Goal: Task Accomplishment & Management: Complete application form

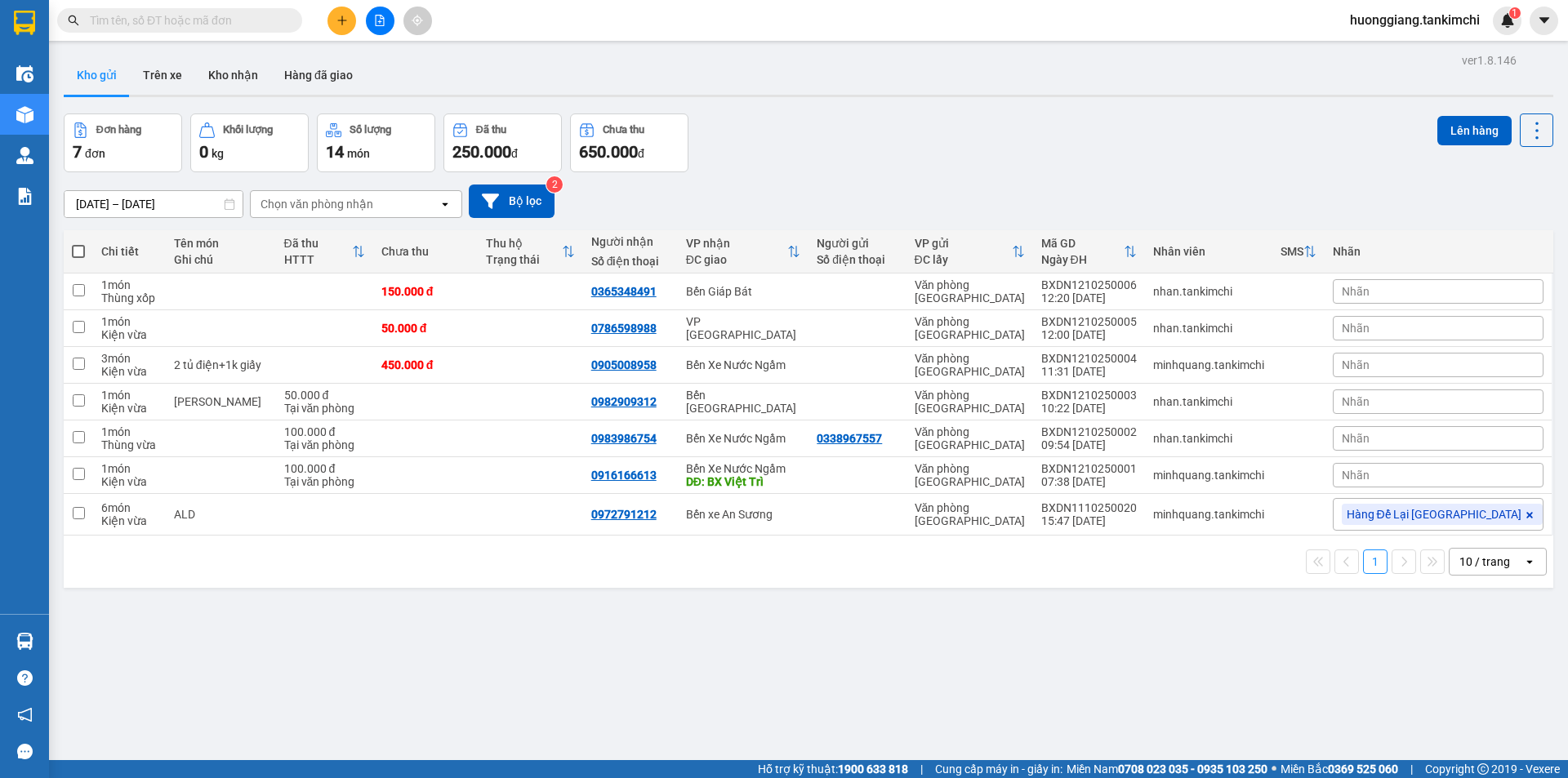
click at [221, 18] on input "text" at bounding box center [186, 20] width 193 height 18
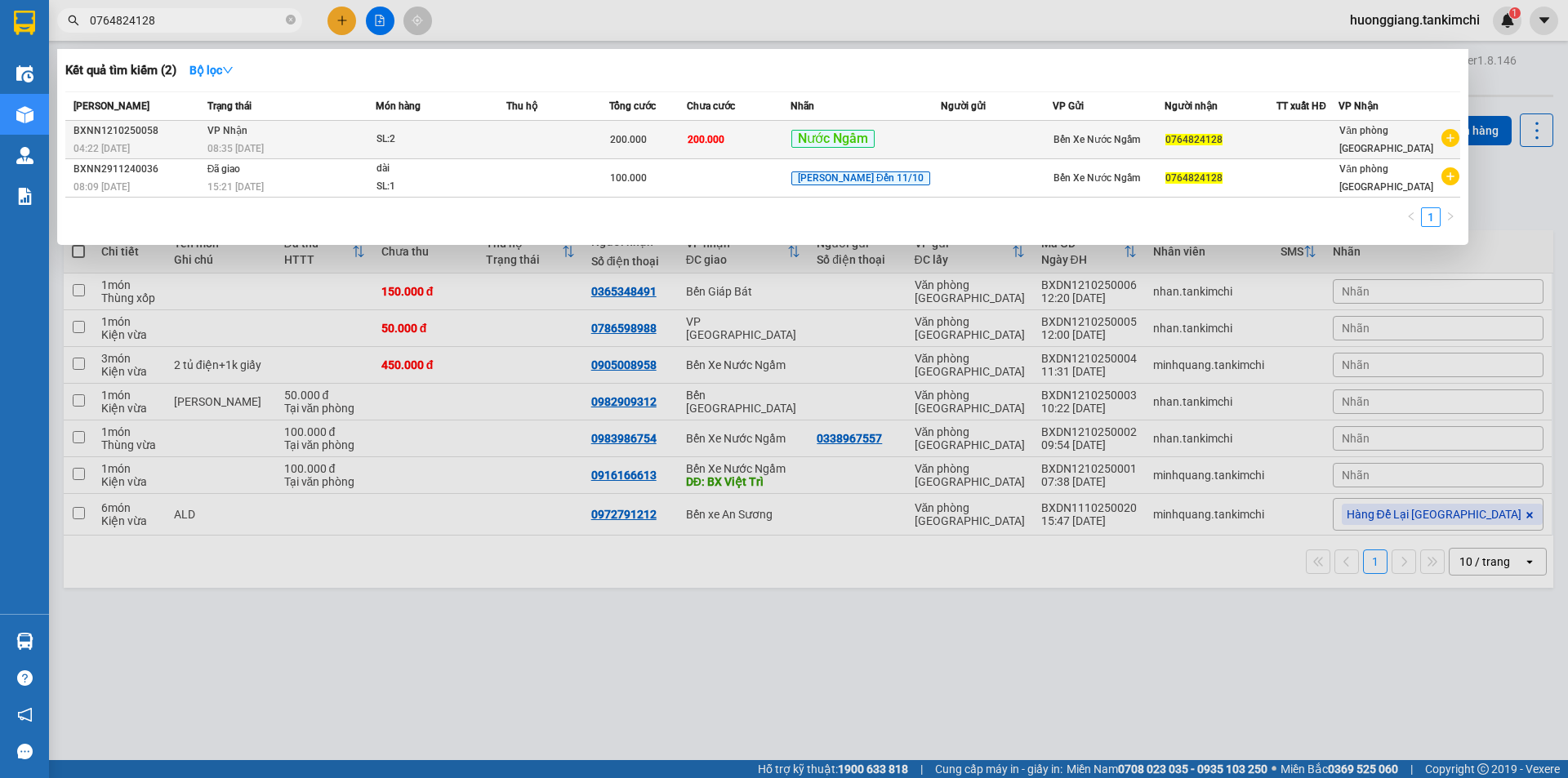
type input "0764824128"
click at [432, 140] on div "SL: 2" at bounding box center [437, 139] width 122 height 18
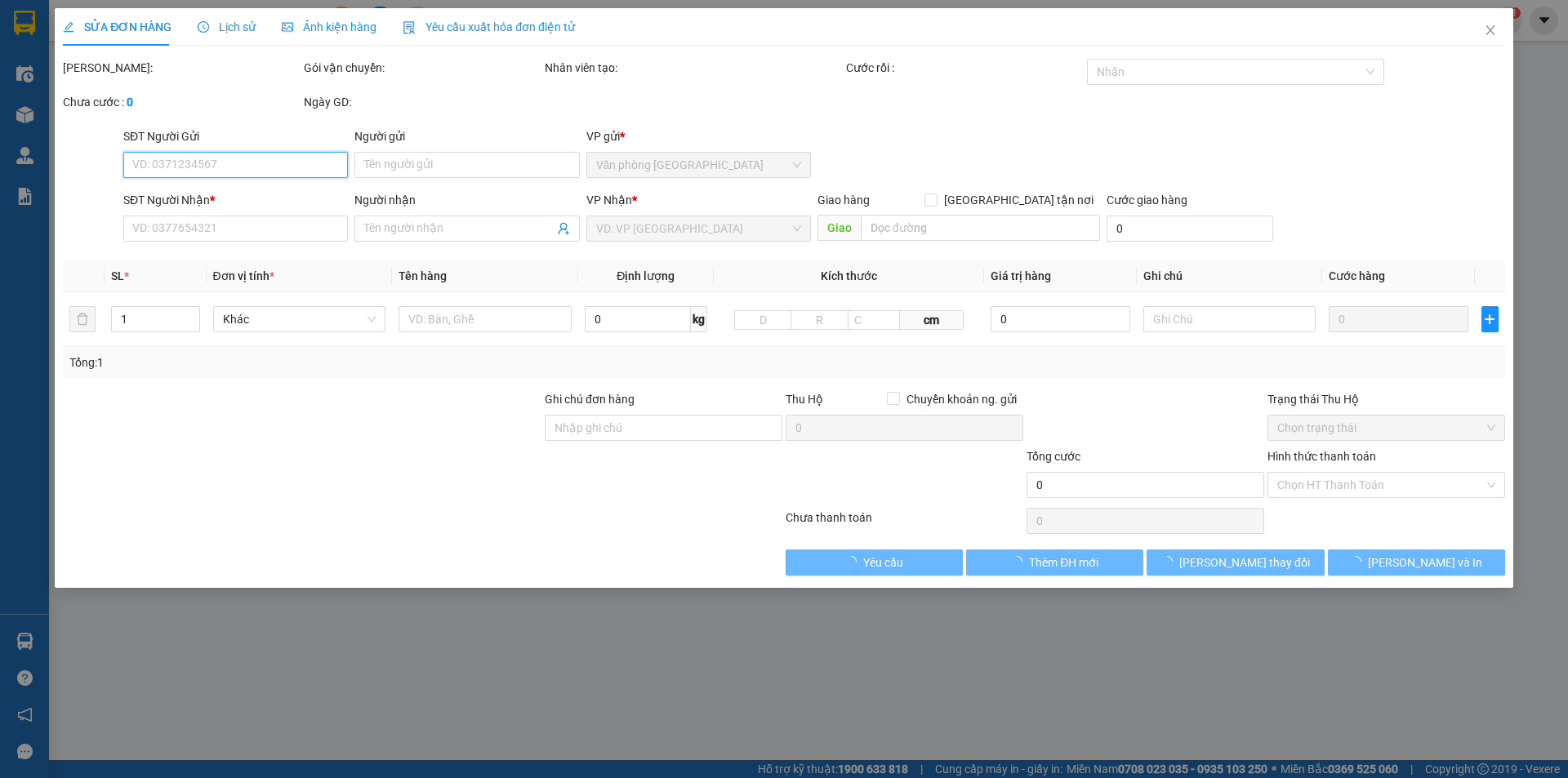
type input "0764824128"
type input "200.000"
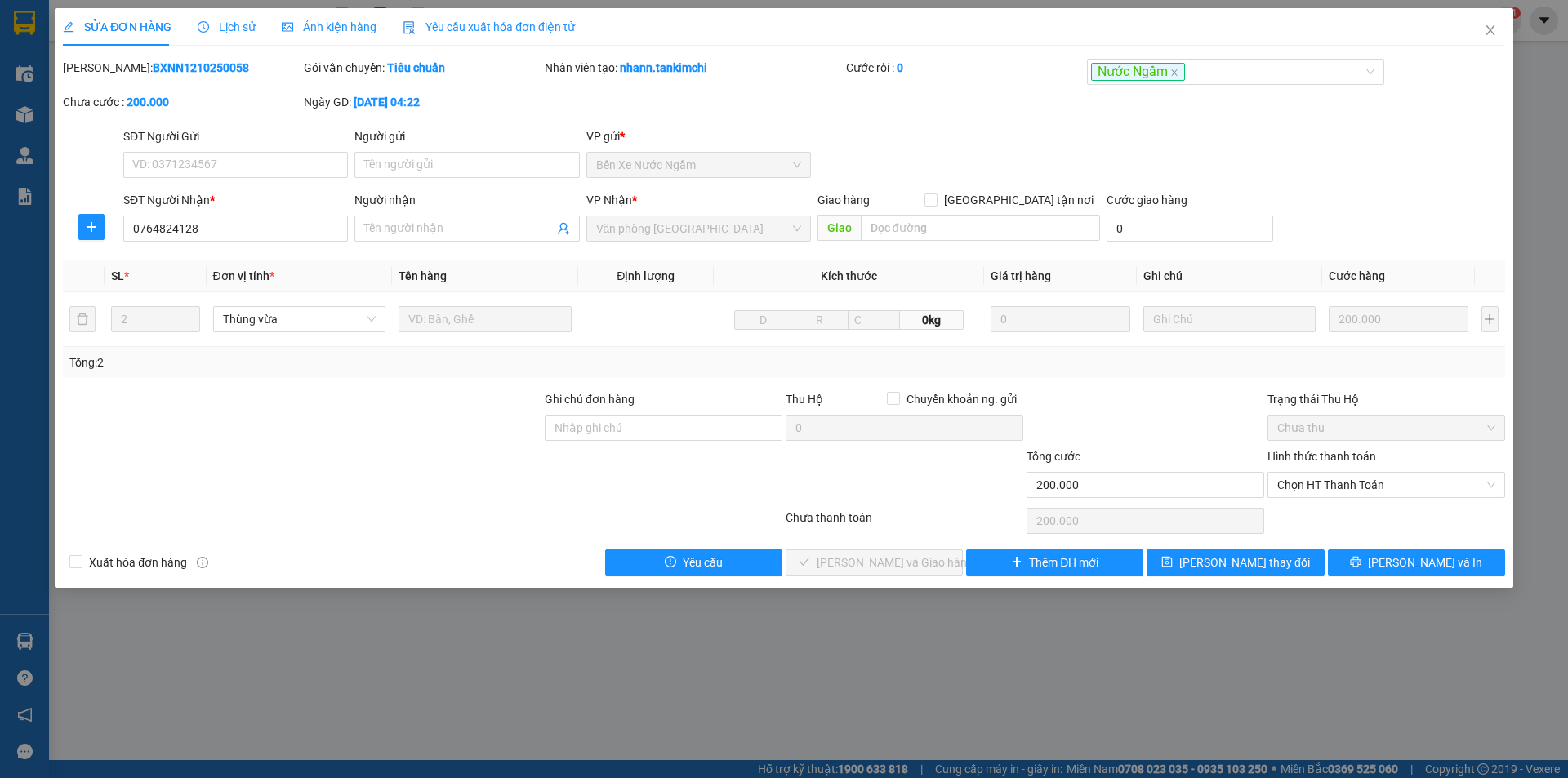
drag, startPoint x: 240, startPoint y: 34, endPoint x: 232, endPoint y: 34, distance: 8.0
click at [239, 34] on span "Lịch sử" at bounding box center [226, 27] width 58 height 13
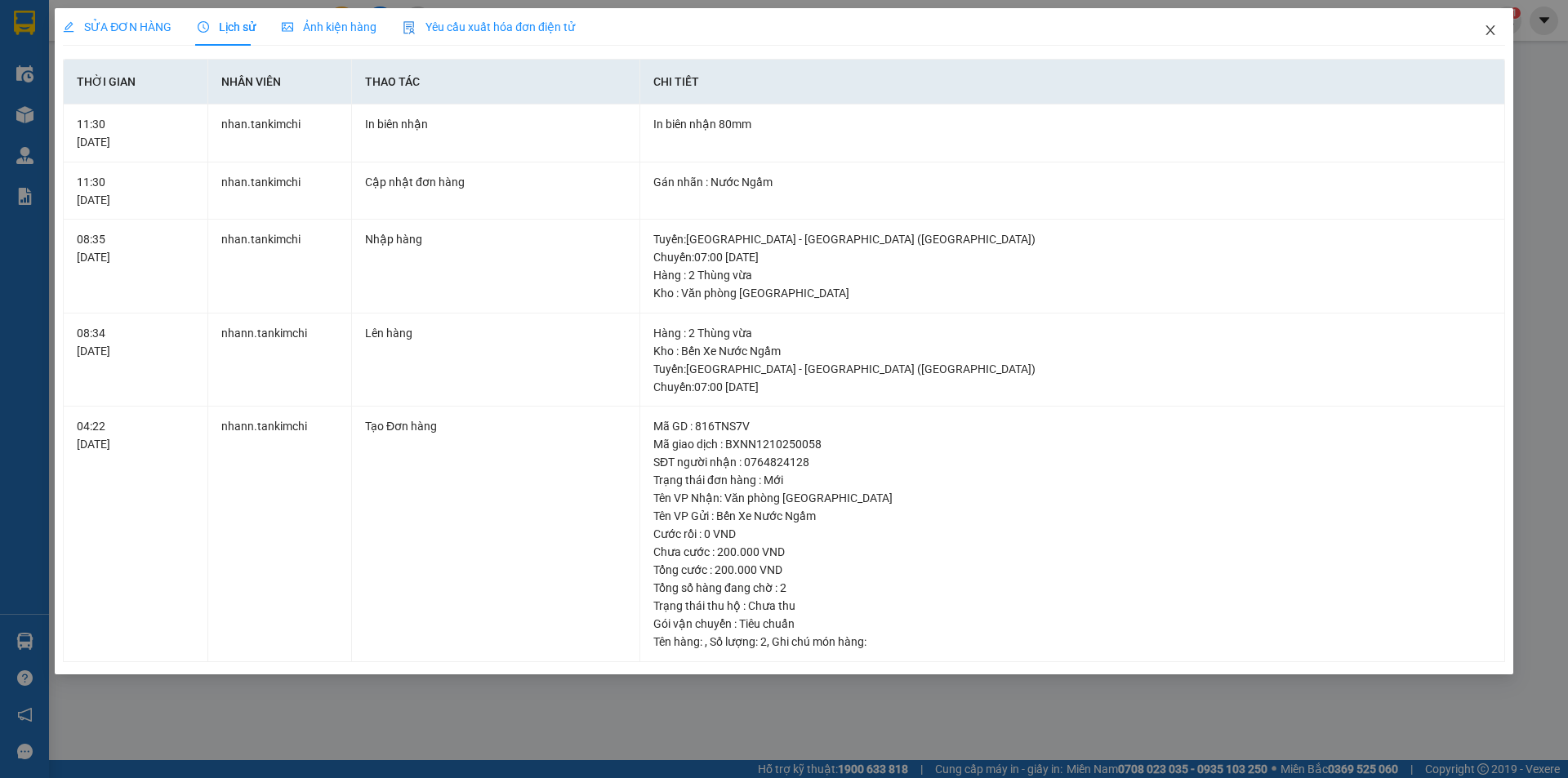
click at [1488, 32] on icon "close" at bounding box center [1491, 30] width 13 height 13
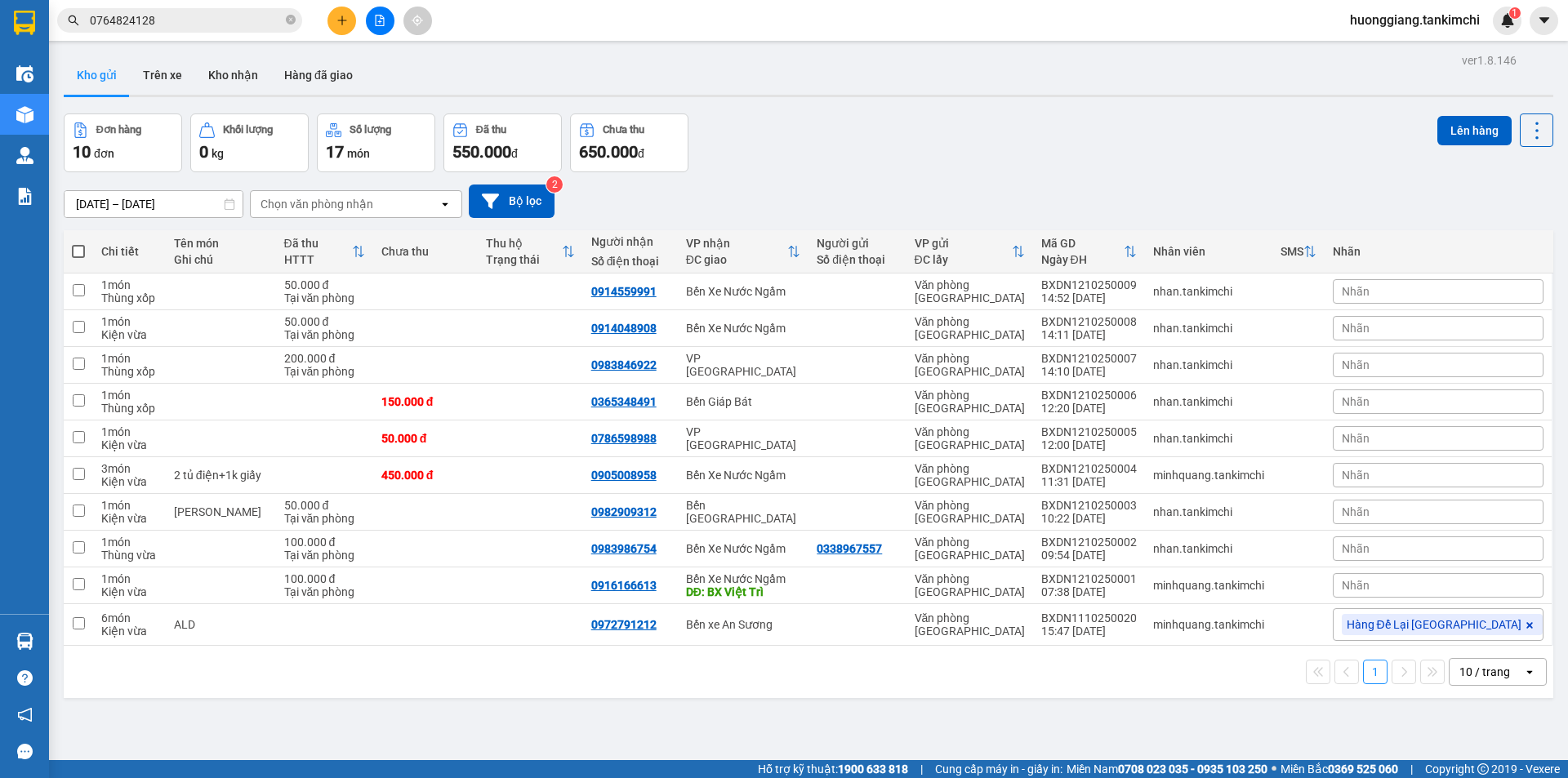
click at [284, 21] on span "0764824128" at bounding box center [180, 20] width 245 height 25
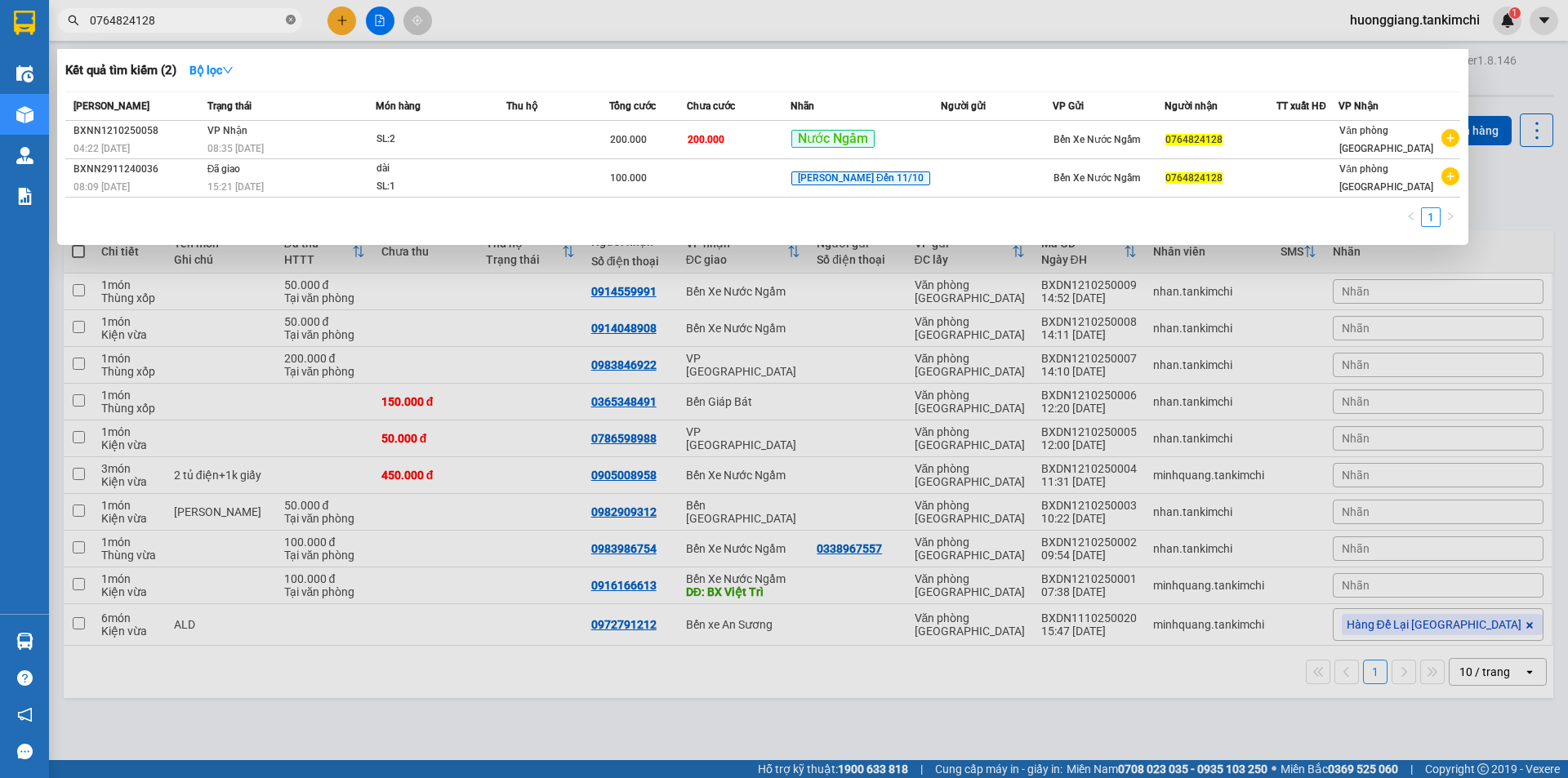
drag, startPoint x: 291, startPoint y: 19, endPoint x: 228, endPoint y: 20, distance: 63.0
click at [291, 18] on icon "close-circle" at bounding box center [291, 20] width 10 height 10
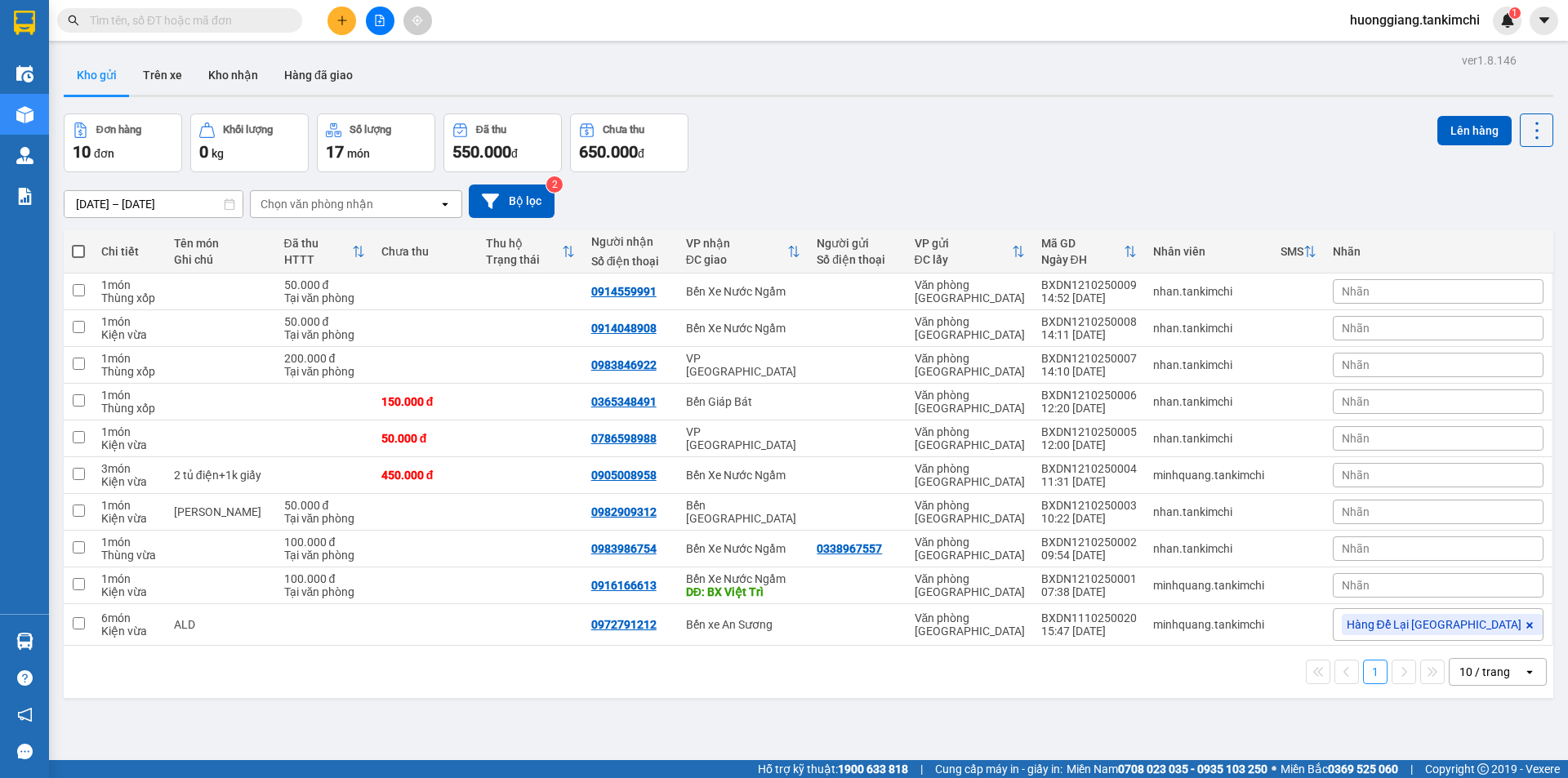
click at [212, 21] on input "text" at bounding box center [186, 20] width 193 height 18
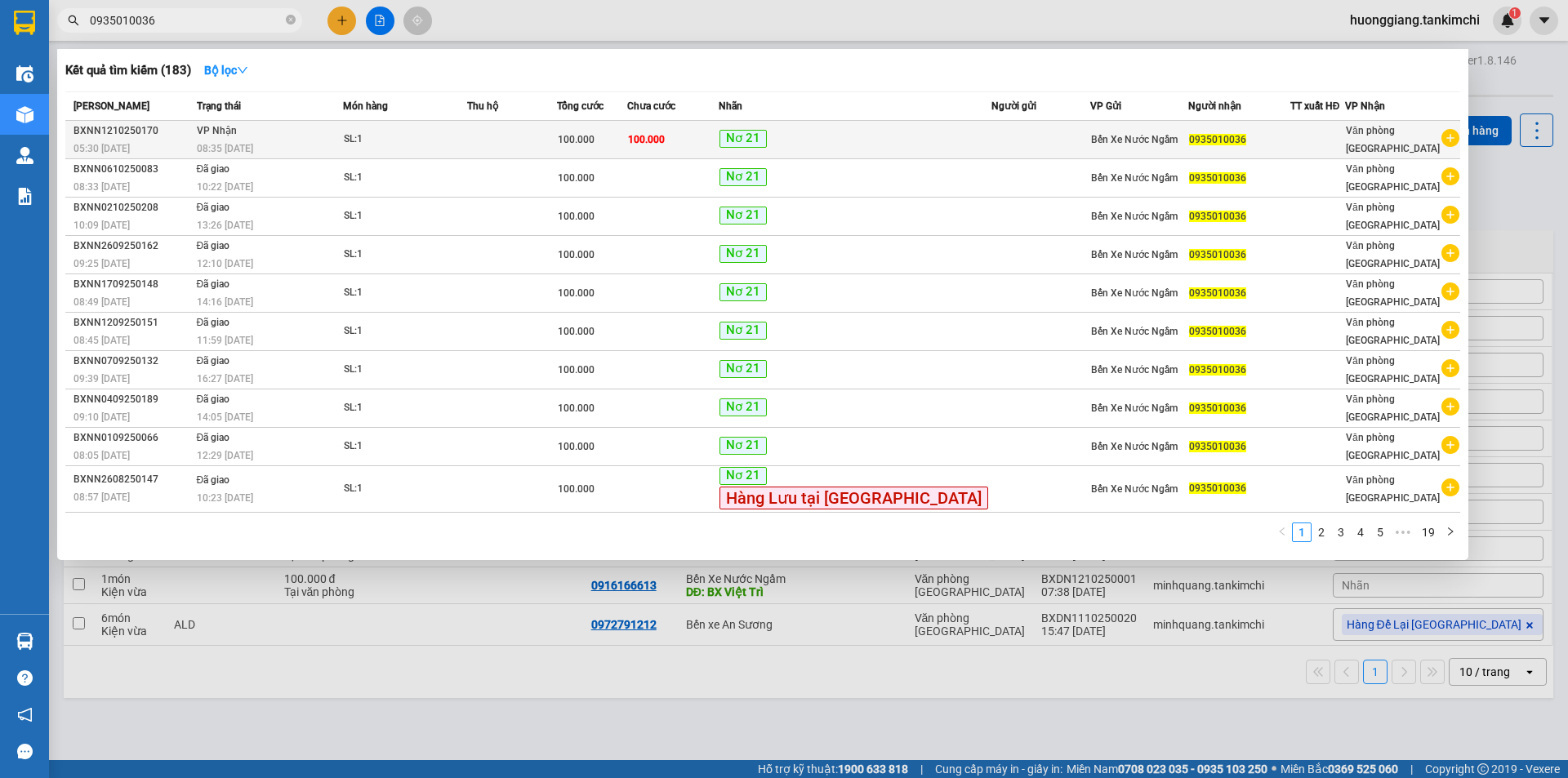
type input "0935010036"
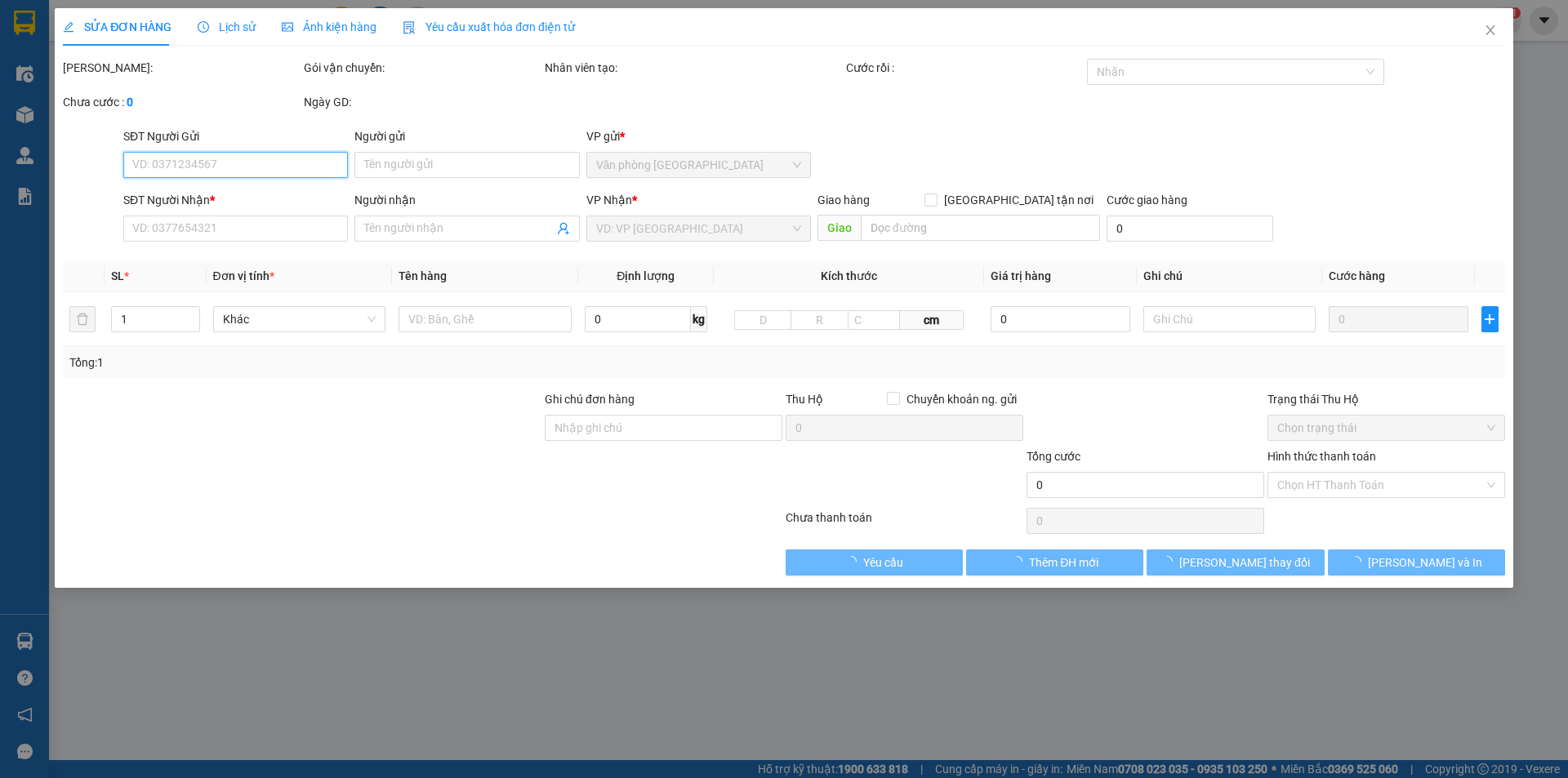
type input "0935010036"
type input "100.000"
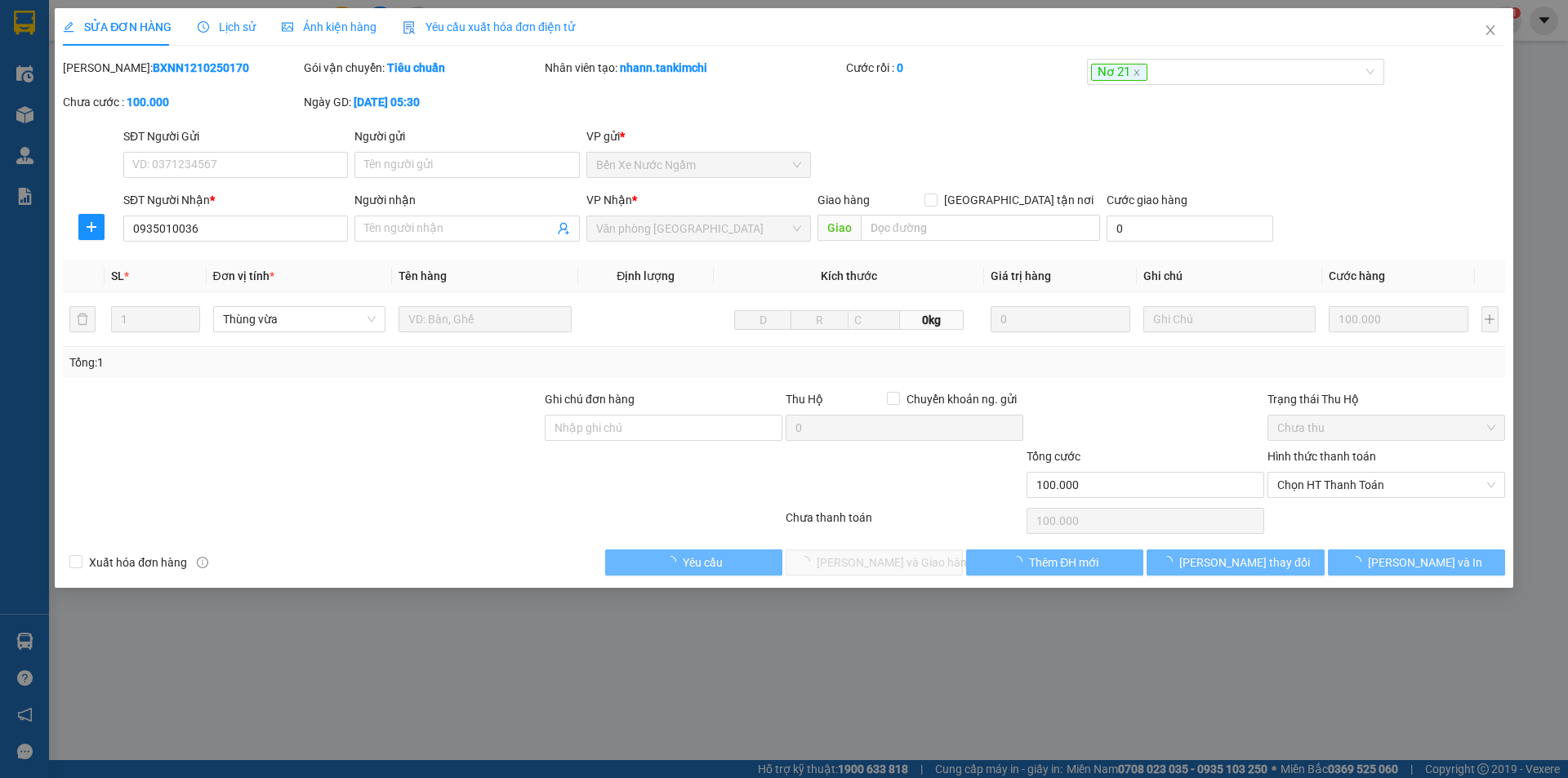
click at [239, 15] on div "Lịch sử" at bounding box center [226, 27] width 58 height 38
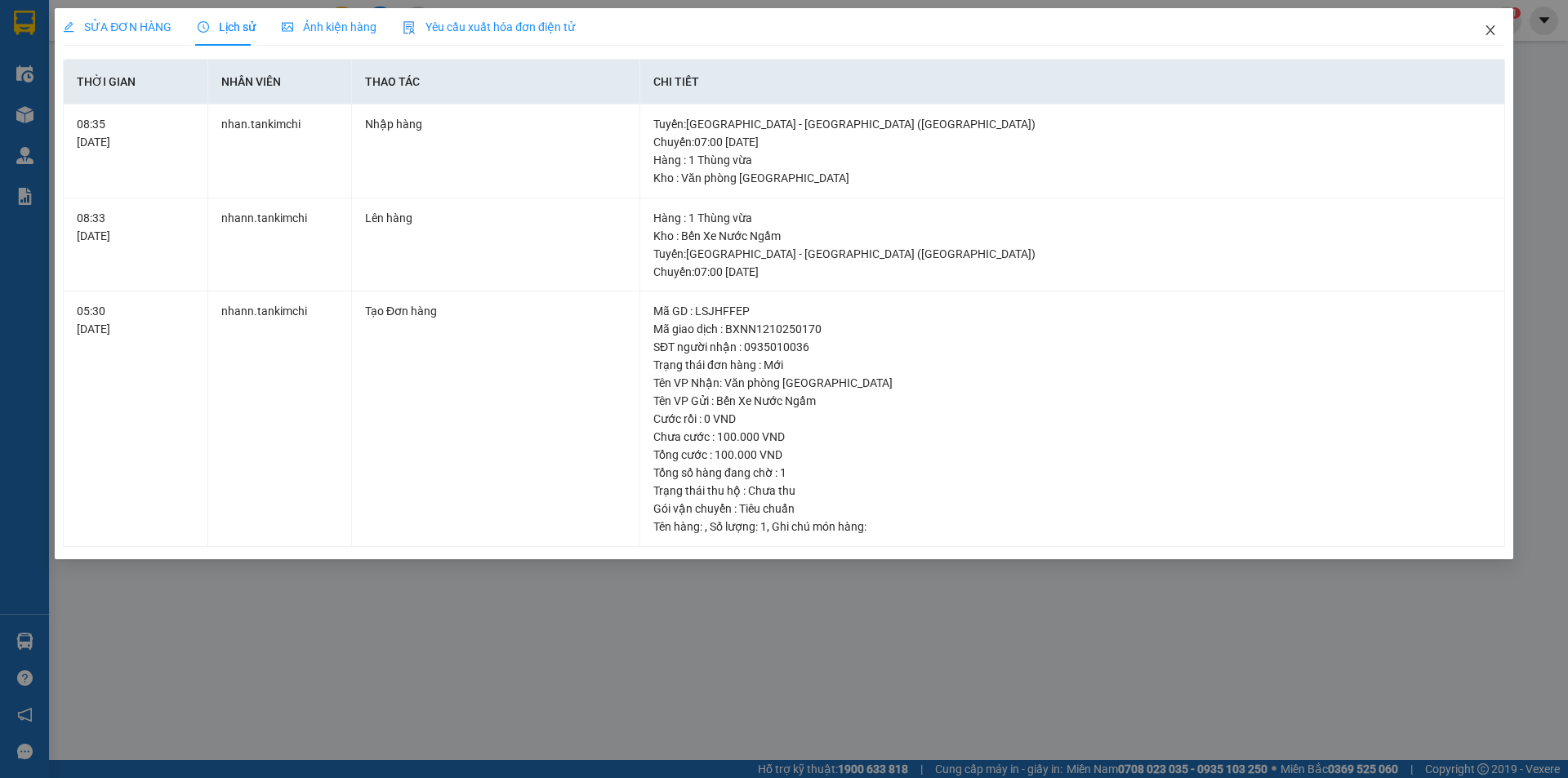
click at [1490, 24] on span "Close" at bounding box center [1491, 31] width 46 height 46
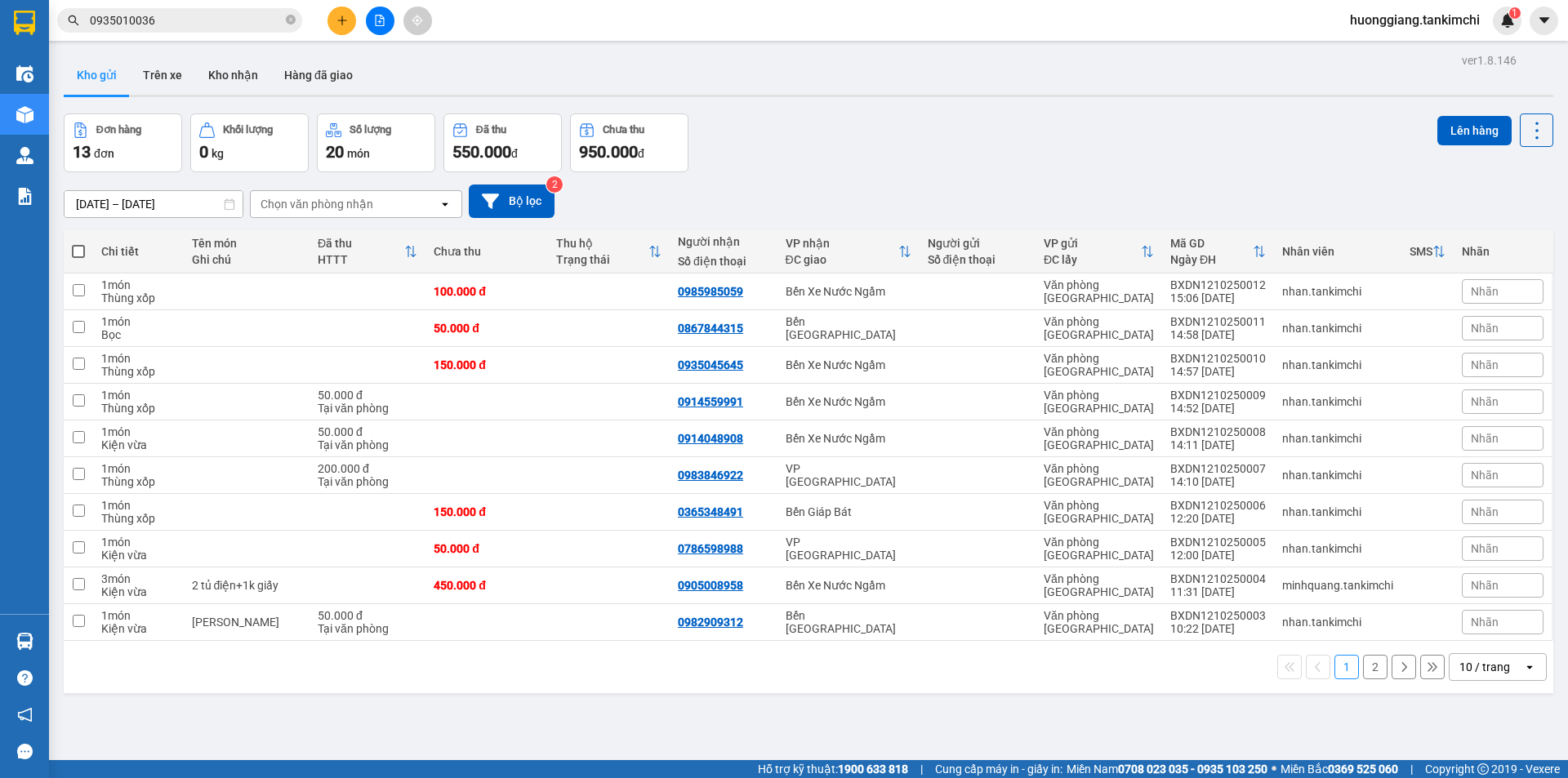
click at [188, 18] on input "0935010036" at bounding box center [186, 20] width 193 height 18
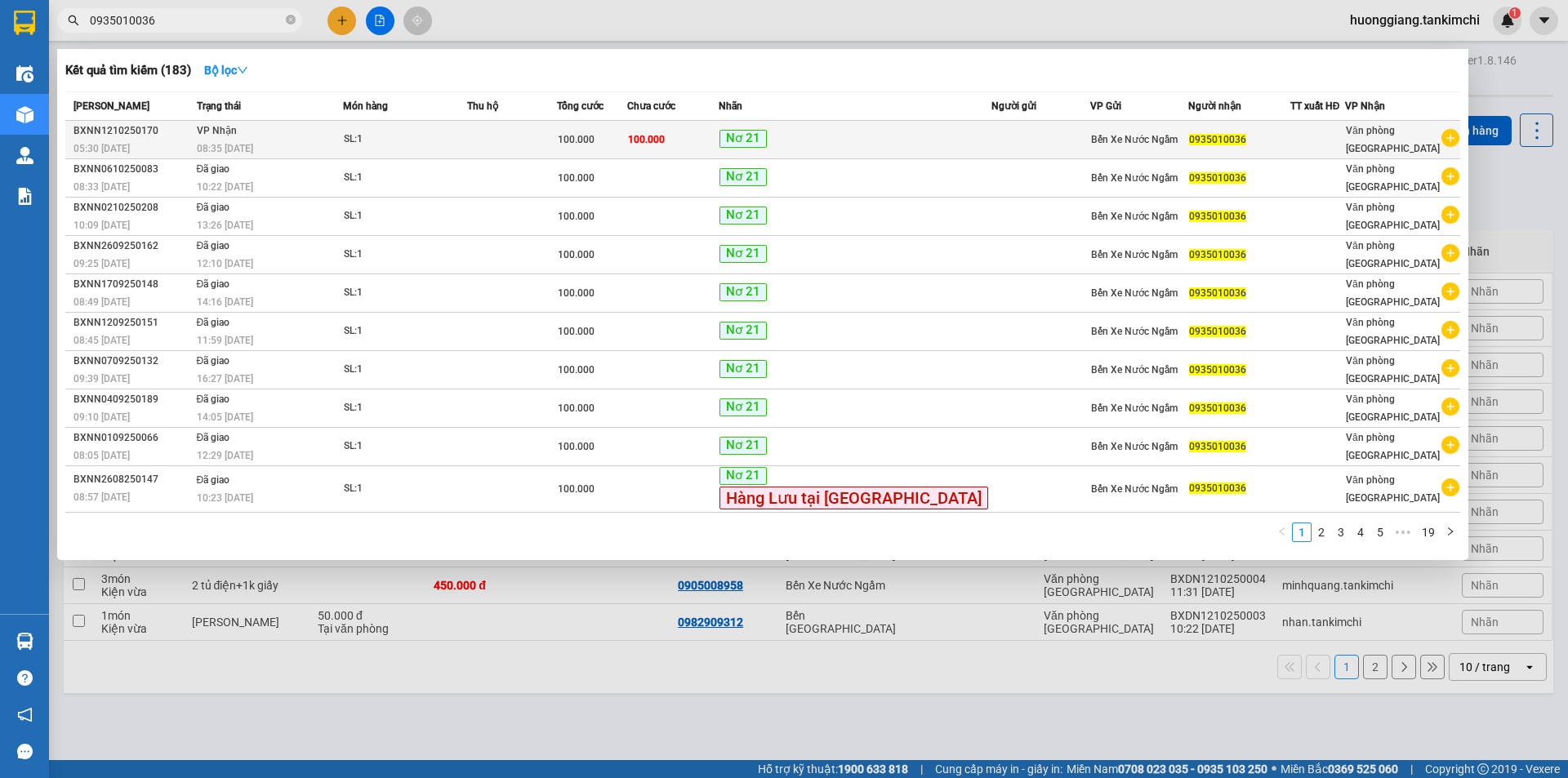
click at [515, 144] on td at bounding box center [513, 139] width 90 height 39
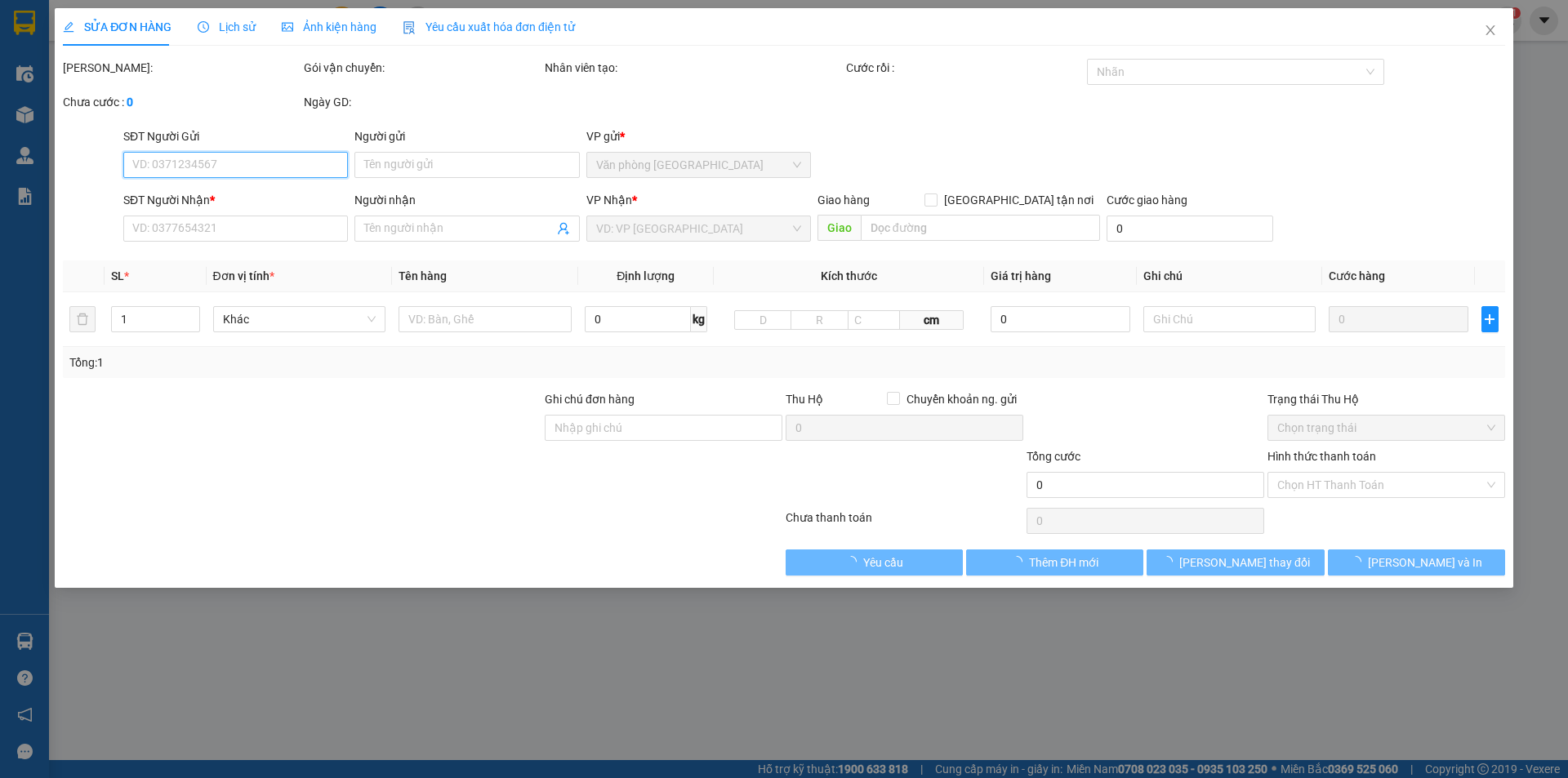
type input "0935010036"
type input "100.000"
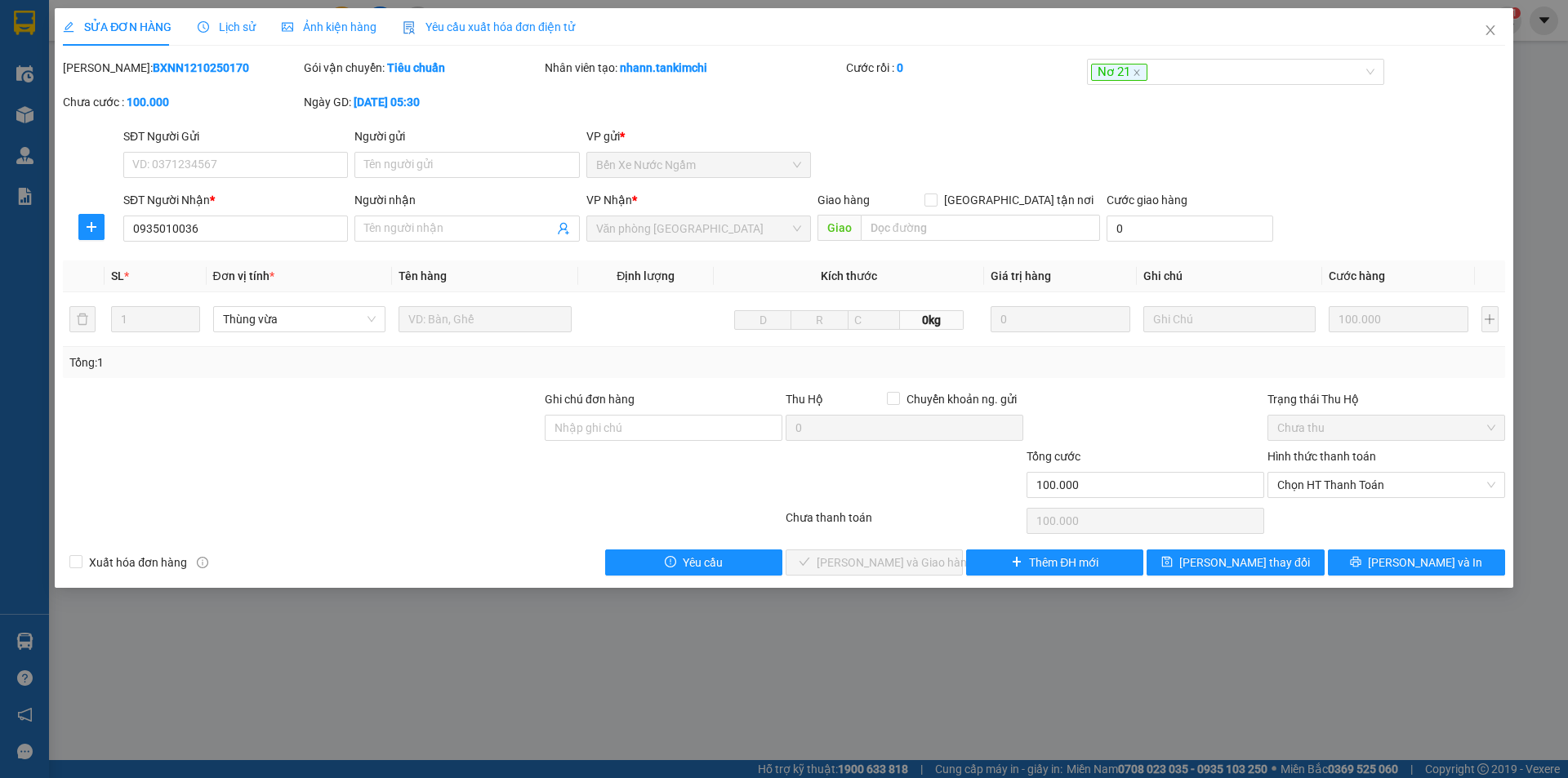
click at [217, 21] on span "Lịch sử" at bounding box center [226, 27] width 58 height 13
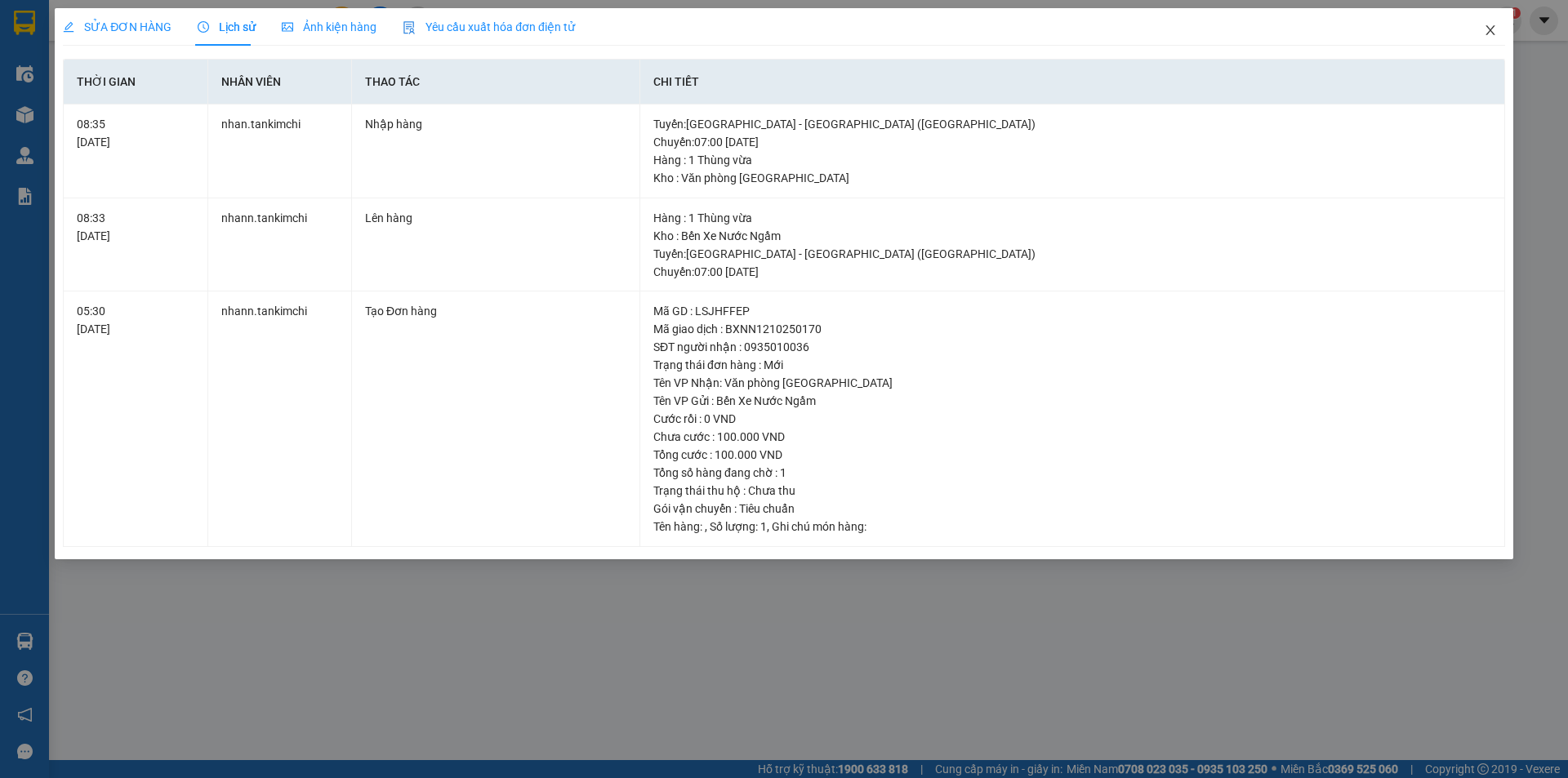
click at [1493, 31] on icon "close" at bounding box center [1491, 30] width 13 height 13
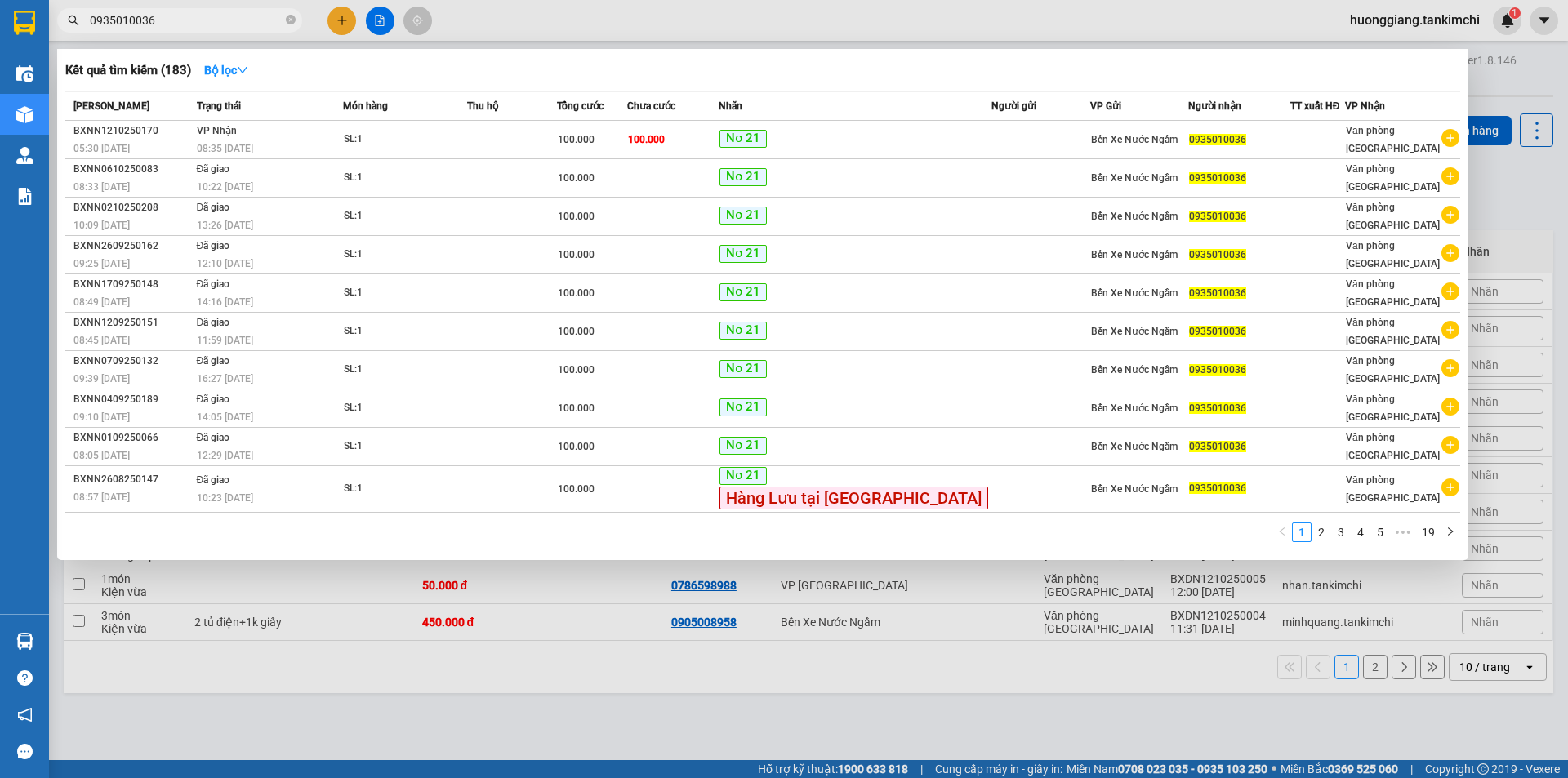
click at [175, 16] on input "0935010036" at bounding box center [186, 20] width 193 height 18
